Goal: Task Accomplishment & Management: Manage account settings

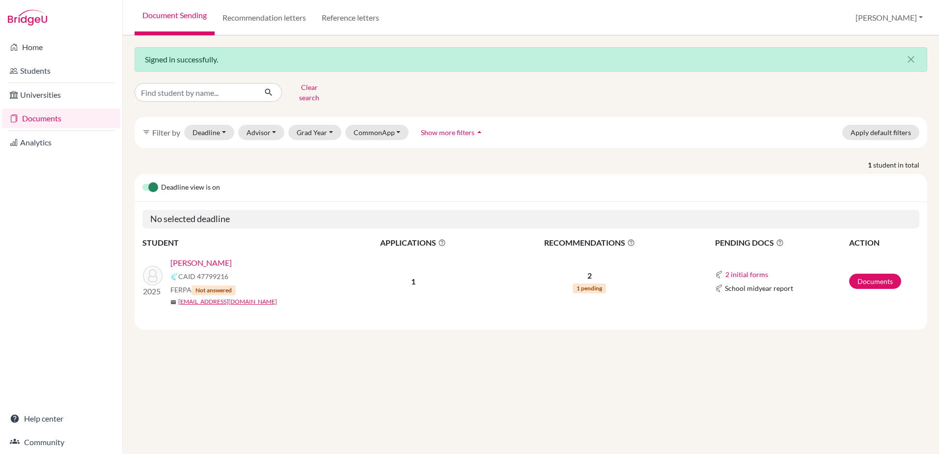
click at [150, 89] on input "Find student by name..." at bounding box center [196, 92] width 122 height 19
click at [191, 104] on div "Clear search filter_list Filter by Deadline - Select a date range Or double cli…" at bounding box center [531, 205] width 793 height 250
click at [193, 90] on input "Find student by name..." at bounding box center [196, 92] width 122 height 19
type input "busrapa"
click button "submit" at bounding box center [269, 92] width 26 height 19
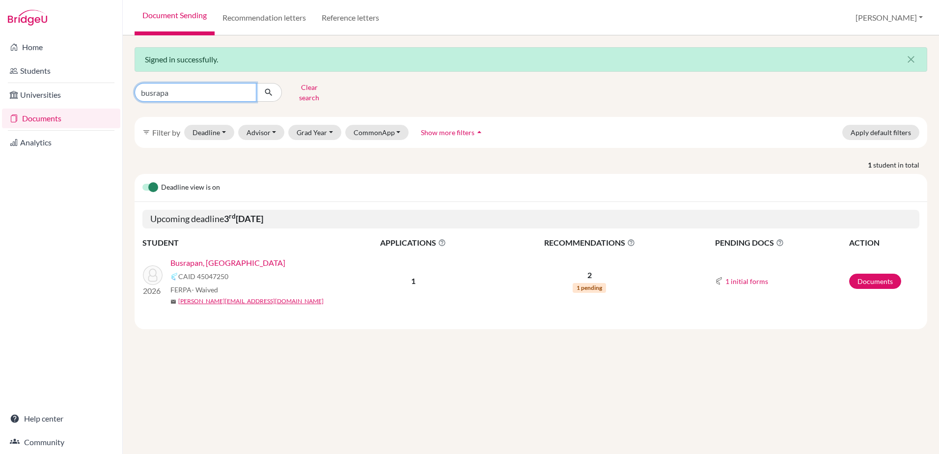
drag, startPoint x: 216, startPoint y: 87, endPoint x: -11, endPoint y: 65, distance: 228.5
click at [0, 65] on html "Home Students Universities Documents Analytics Help center Community Document S…" at bounding box center [469, 227] width 939 height 454
type input "fung"
click button "submit" at bounding box center [269, 92] width 26 height 19
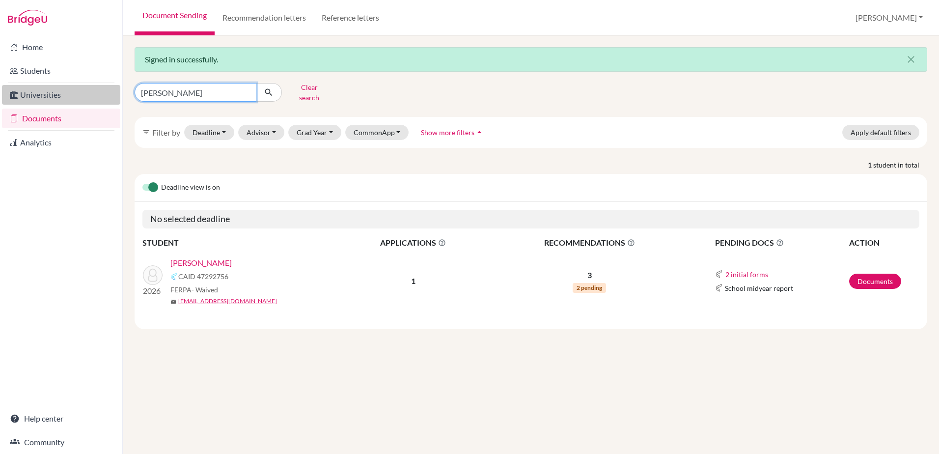
drag, startPoint x: 175, startPoint y: 88, endPoint x: 74, endPoint y: 87, distance: 101.7
click at [74, 87] on div "Home Students Universities Documents Analytics Help center Community Document S…" at bounding box center [469, 227] width 939 height 454
type input "tamana"
click button "submit" at bounding box center [269, 92] width 26 height 19
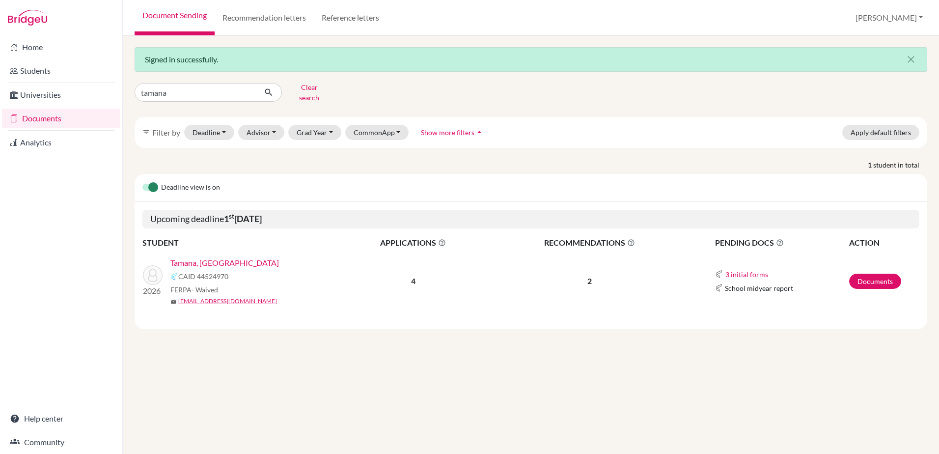
click at [196, 257] on link "Tamana, Calam" at bounding box center [224, 263] width 109 height 12
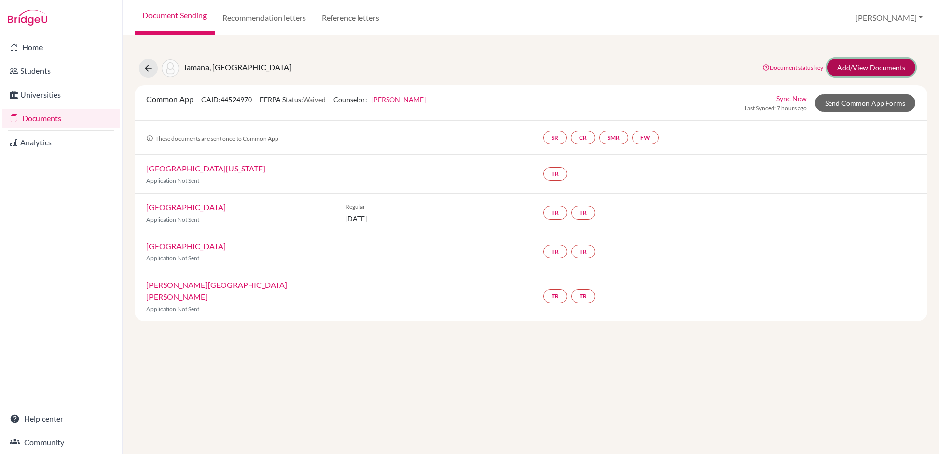
click at [856, 73] on link "Add/View Documents" at bounding box center [871, 67] width 88 height 17
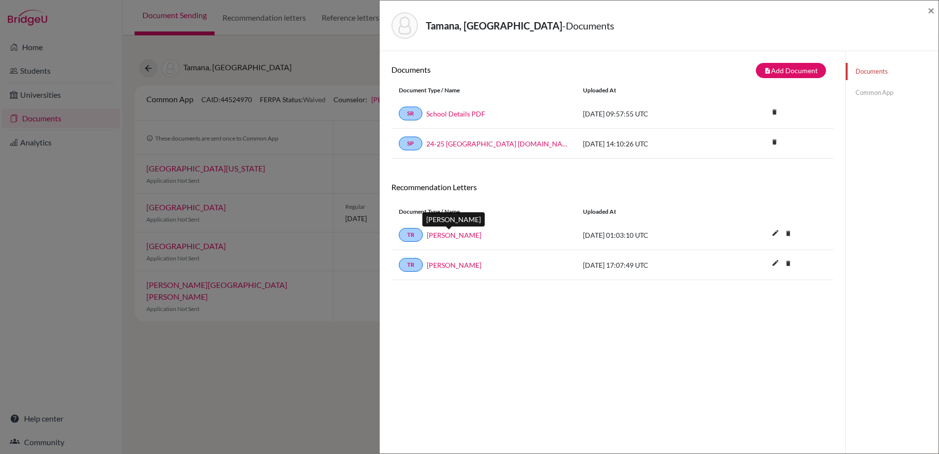
click at [444, 234] on link "Andrew Savory" at bounding box center [454, 235] width 55 height 10
click at [447, 270] on link "David Hurley" at bounding box center [454, 265] width 55 height 10
click at [245, 54] on div "Tamana, Calam - Documents × Documents note_add Add Document Document type Chang…" at bounding box center [469, 227] width 939 height 454
click at [144, 65] on div "Tamana, Calam - Documents × Documents note_add Add Document Document type Chang…" at bounding box center [469, 227] width 939 height 454
click at [929, 6] on span "×" at bounding box center [931, 10] width 7 height 14
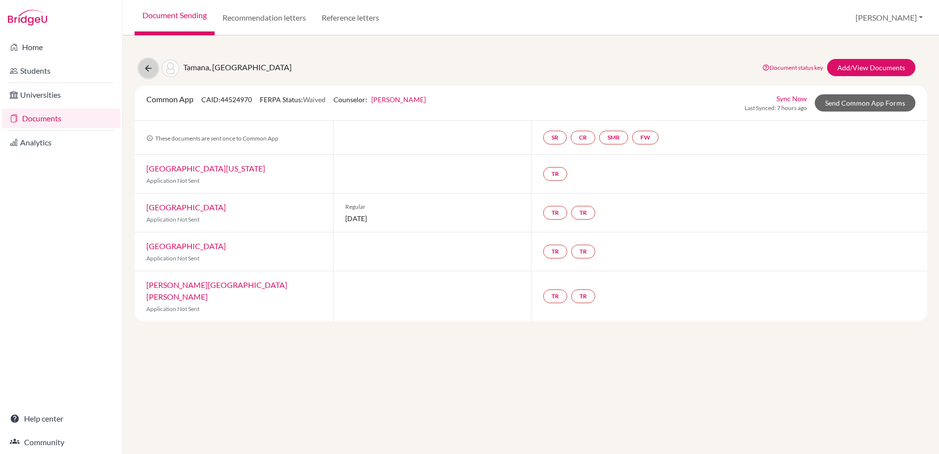
click at [150, 70] on icon at bounding box center [148, 68] width 10 height 10
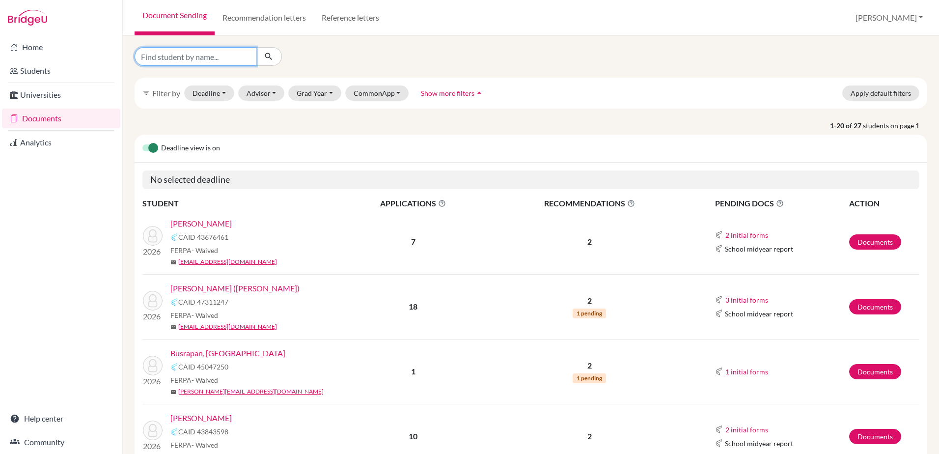
click at [183, 55] on input "Find student by name..." at bounding box center [196, 56] width 122 height 19
type input "sirotin"
click button "submit" at bounding box center [269, 56] width 26 height 19
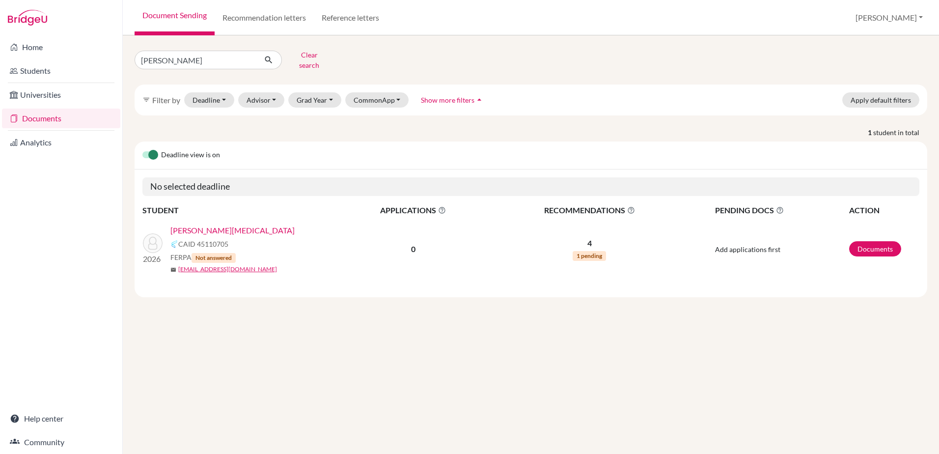
click at [195, 225] on link "[PERSON_NAME][MEDICAL_DATA]" at bounding box center [232, 231] width 124 height 12
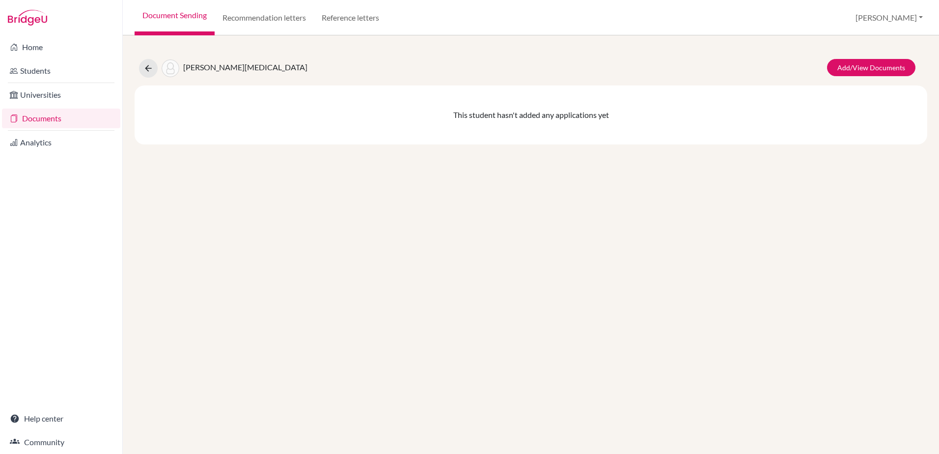
click at [857, 77] on div "Add/View Documents" at bounding box center [869, 68] width 107 height 19
click at [857, 70] on link "Add/View Documents" at bounding box center [871, 67] width 88 height 17
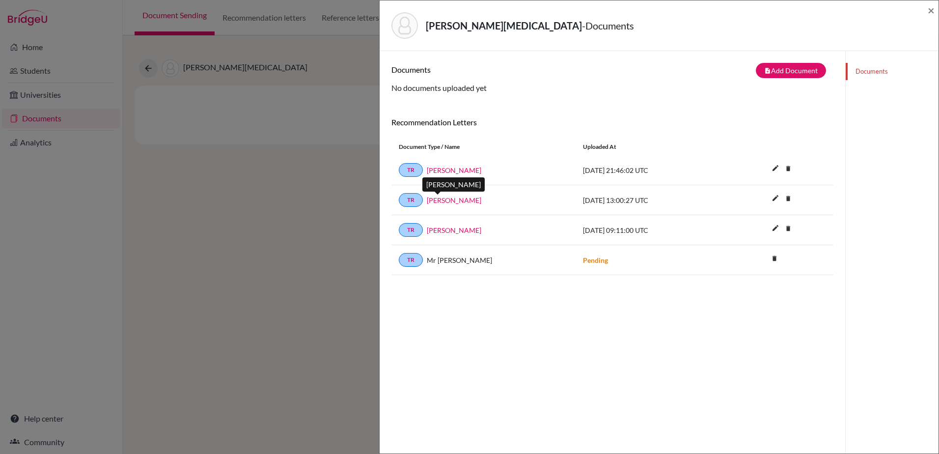
click at [444, 203] on link "Dr King" at bounding box center [454, 200] width 55 height 10
click at [444, 171] on link "Dr Prince" at bounding box center [454, 170] width 55 height 10
click at [439, 227] on link "Dr Hepworth" at bounding box center [454, 230] width 55 height 10
click at [442, 171] on link "Dr Prince" at bounding box center [454, 170] width 55 height 10
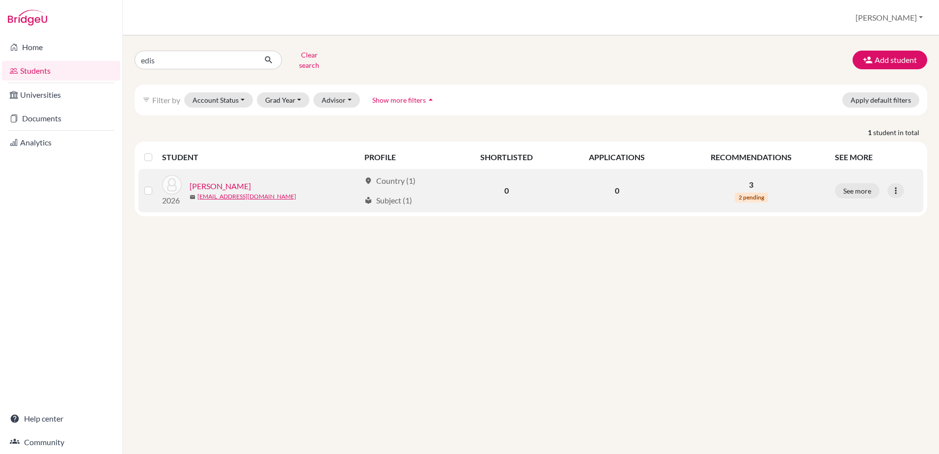
click at [745, 193] on span "2 pending" at bounding box center [751, 198] width 33 height 10
click at [753, 179] on p "3" at bounding box center [751, 185] width 143 height 12
click at [207, 180] on link "Edis, Frederick" at bounding box center [220, 186] width 61 height 12
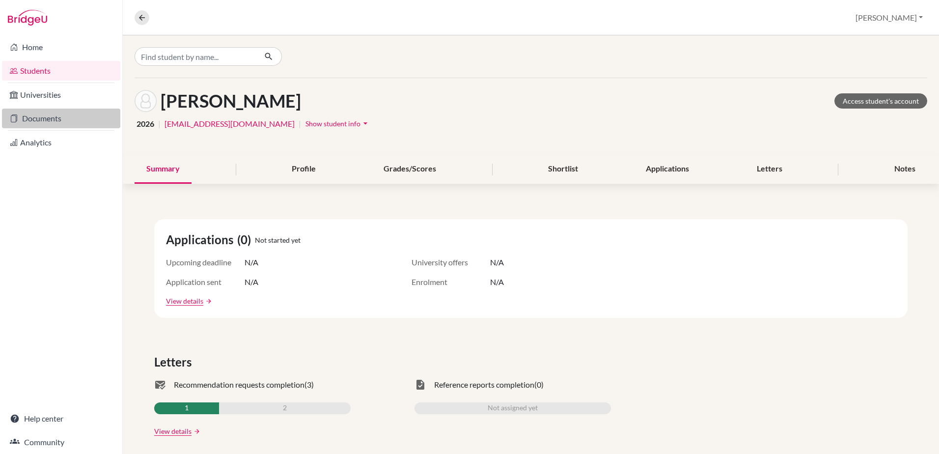
click at [45, 113] on link "Documents" at bounding box center [61, 119] width 118 height 20
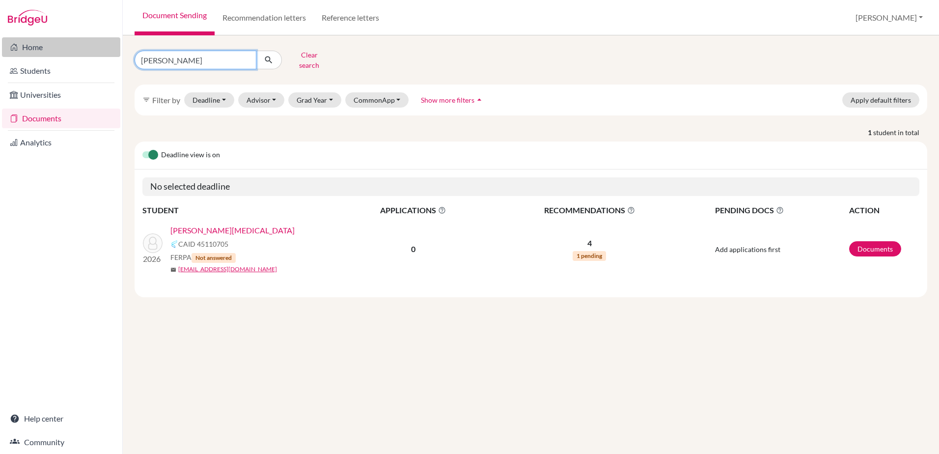
drag, startPoint x: 169, startPoint y: 54, endPoint x: 111, endPoint y: 51, distance: 59.0
click at [111, 51] on div "Home Students Universities Documents Analytics Help center Community Document S…" at bounding box center [469, 227] width 939 height 454
